Goal: Information Seeking & Learning: Learn about a topic

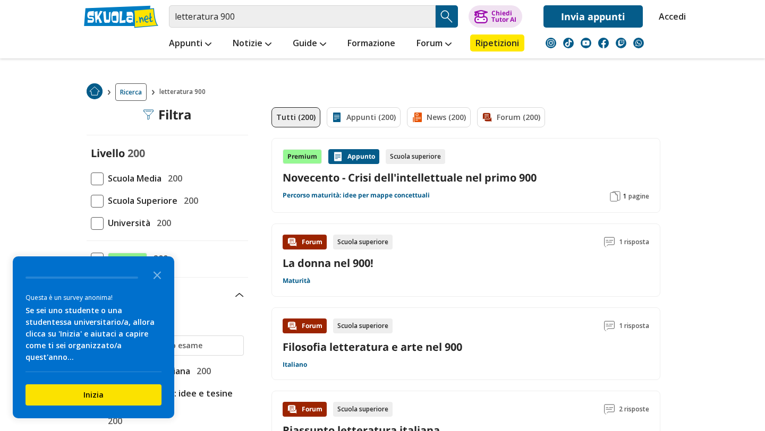
scroll to position [39, 0]
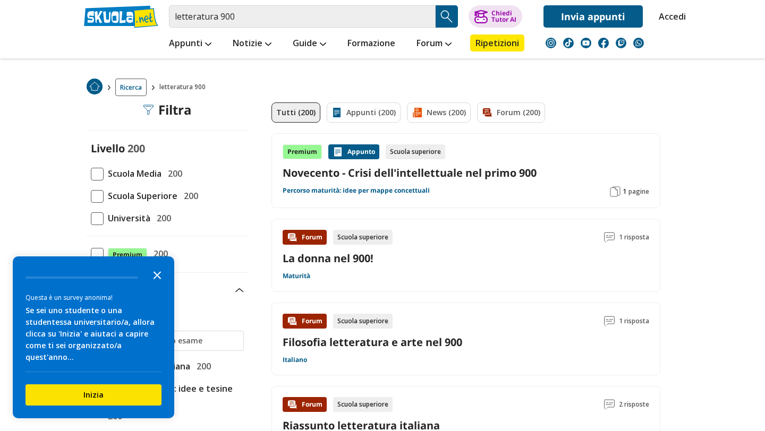
click at [156, 279] on polygon "Close the survey" at bounding box center [157, 275] width 8 height 8
click at [156, 285] on div "Appunti 200" at bounding box center [167, 291] width 161 height 14
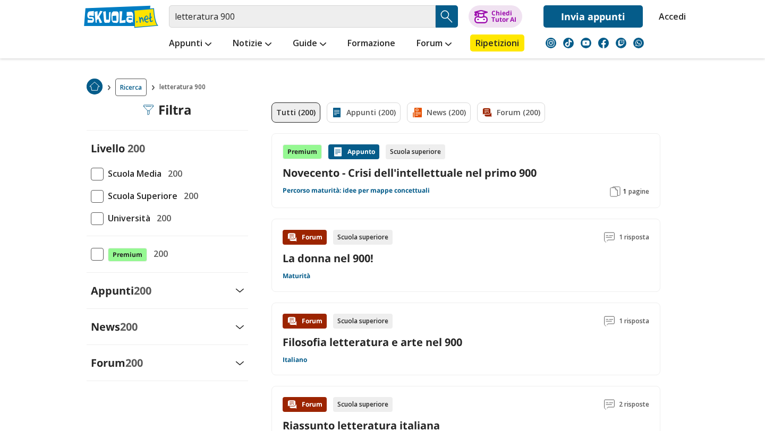
click at [99, 197] on span at bounding box center [97, 196] width 13 height 13
click at [91, 196] on input "Scuola Superiore 200" at bounding box center [91, 196] width 0 height 0
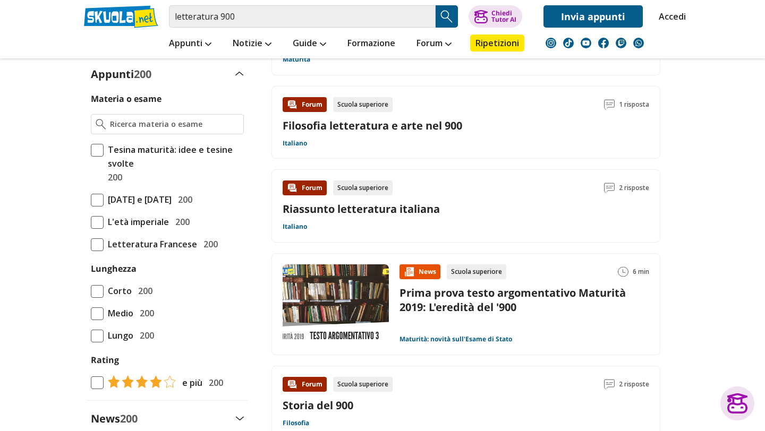
scroll to position [254, 0]
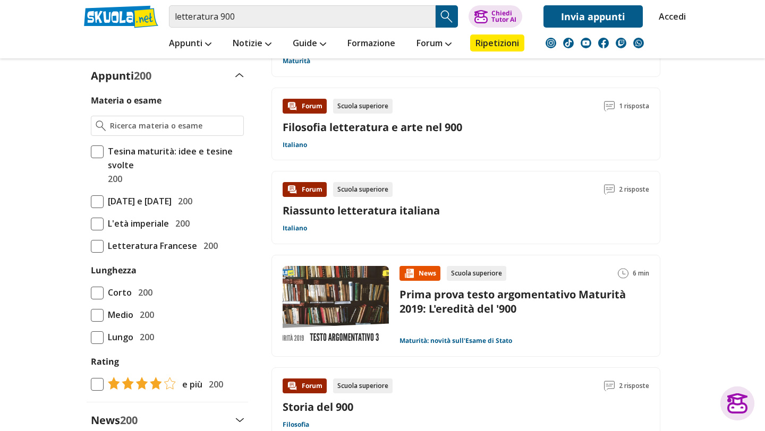
click at [307, 211] on link "Riassunto letteratura italiana" at bounding box center [360, 210] width 157 height 14
